Goal: Find specific page/section: Find specific page/section

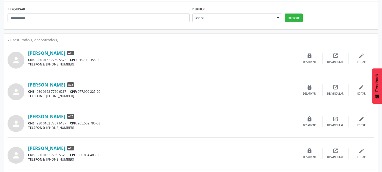
scroll to position [87, 0]
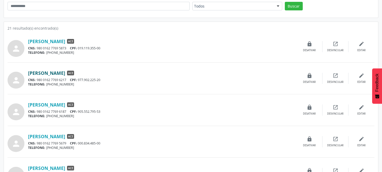
click at [65, 71] on link "[PERSON_NAME]" at bounding box center [46, 73] width 37 height 6
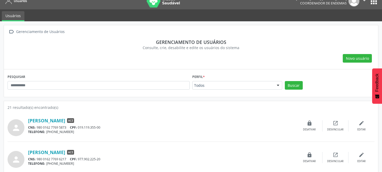
scroll to position [0, 0]
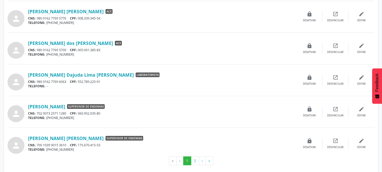
scroll to position [438, 0]
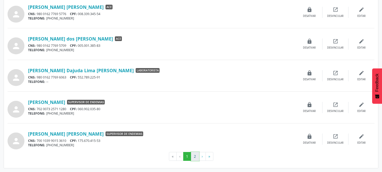
click at [194, 157] on button "2" at bounding box center [195, 156] width 8 height 9
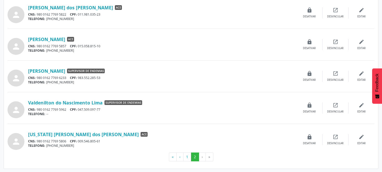
scroll to position [152, 0]
click at [186, 158] on button "1" at bounding box center [187, 156] width 8 height 9
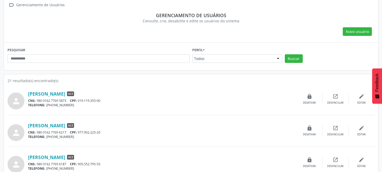
scroll to position [58, 0]
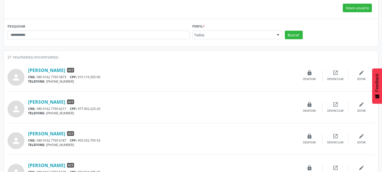
click at [279, 37] on div at bounding box center [278, 35] width 8 height 9
click at [258, 5] on div "Novo usuário" at bounding box center [191, 8] width 367 height 9
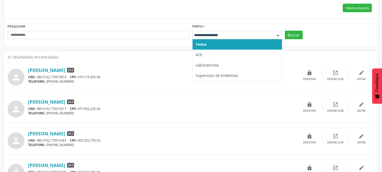
click at [279, 34] on div at bounding box center [278, 35] width 8 height 9
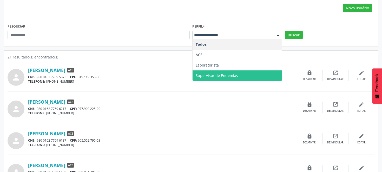
click at [248, 73] on span "Supervisor de Endemias" at bounding box center [237, 75] width 89 height 10
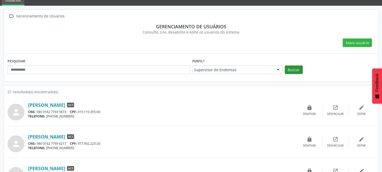
scroll to position [0, 0]
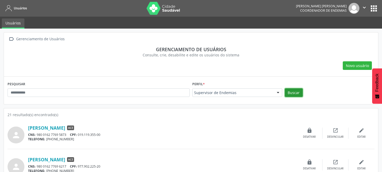
click at [293, 89] on button "Buscar" at bounding box center [294, 92] width 18 height 9
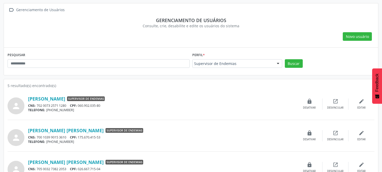
scroll to position [19, 0]
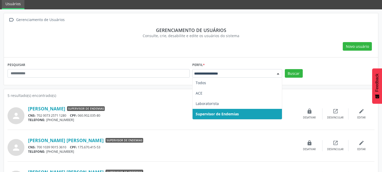
click at [276, 72] on div at bounding box center [278, 73] width 8 height 9
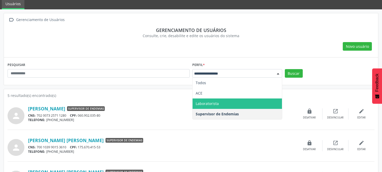
click at [240, 102] on span "Laboratorista" at bounding box center [237, 103] width 89 height 10
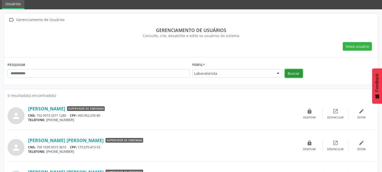
click at [286, 71] on button "Buscar" at bounding box center [294, 73] width 18 height 9
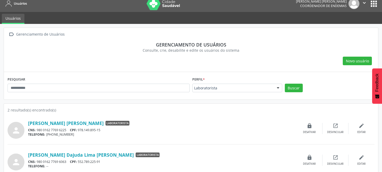
scroll to position [0, 0]
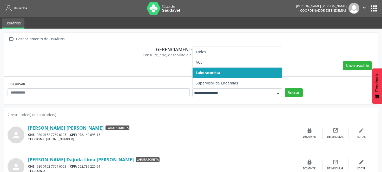
click at [277, 92] on div at bounding box center [278, 93] width 8 height 9
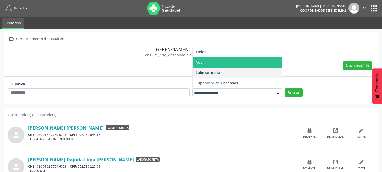
click at [249, 67] on span "ACE" at bounding box center [237, 62] width 89 height 10
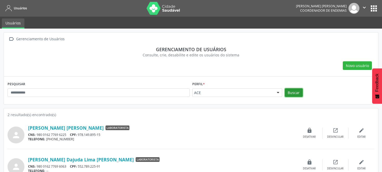
click at [287, 92] on button "Buscar" at bounding box center [294, 92] width 18 height 9
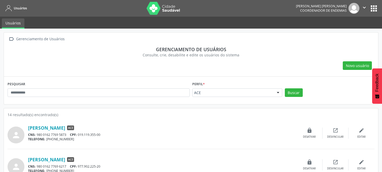
click at [277, 92] on div at bounding box center [278, 93] width 8 height 9
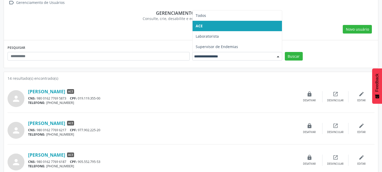
scroll to position [58, 0]
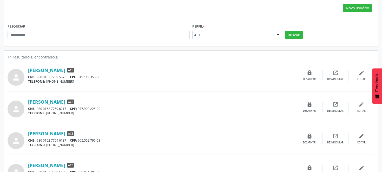
click at [278, 36] on div at bounding box center [278, 35] width 8 height 9
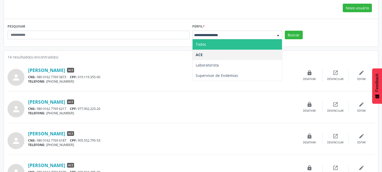
click at [253, 45] on span "Todos" at bounding box center [237, 44] width 89 height 10
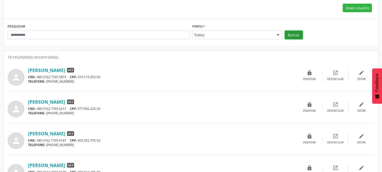
click at [299, 34] on button "Buscar" at bounding box center [294, 35] width 18 height 9
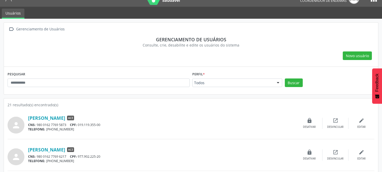
scroll to position [0, 0]
